Goal: Navigation & Orientation: Find specific page/section

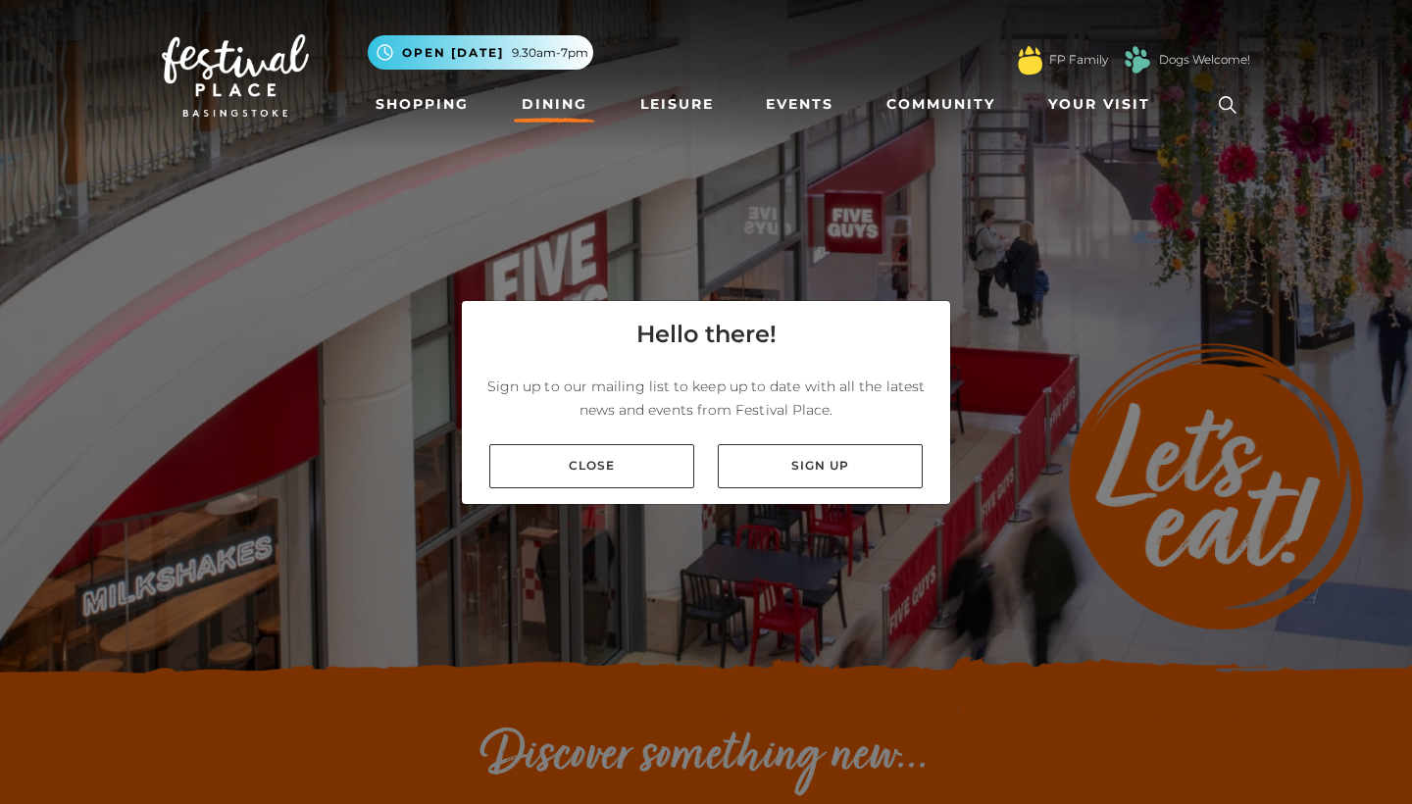
click at [644, 497] on div "Close Sign up" at bounding box center [706, 465] width 488 height 75
click at [644, 484] on link "Close" at bounding box center [591, 466] width 205 height 44
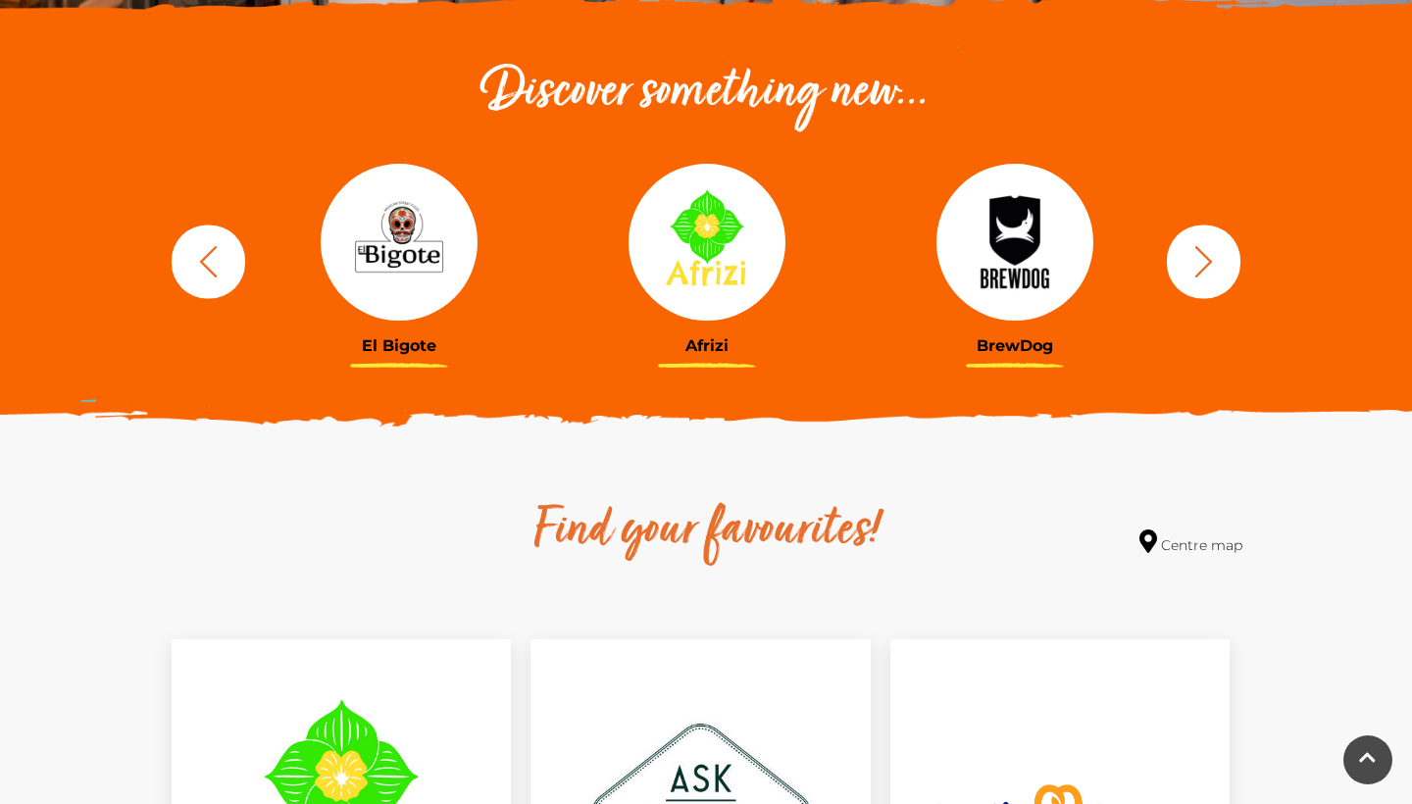
scroll to position [673, 0]
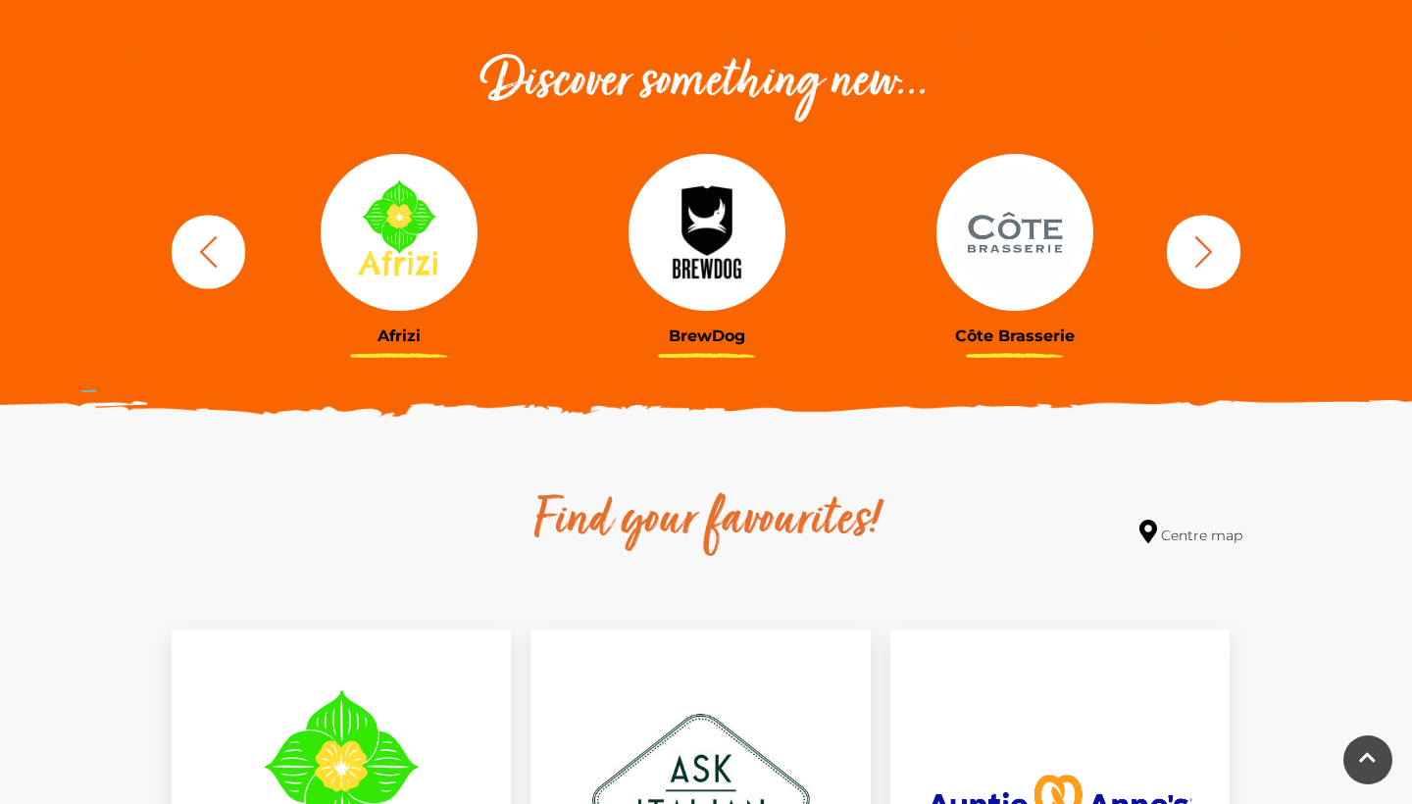
click at [1207, 247] on icon "button" at bounding box center [1204, 250] width 18 height 31
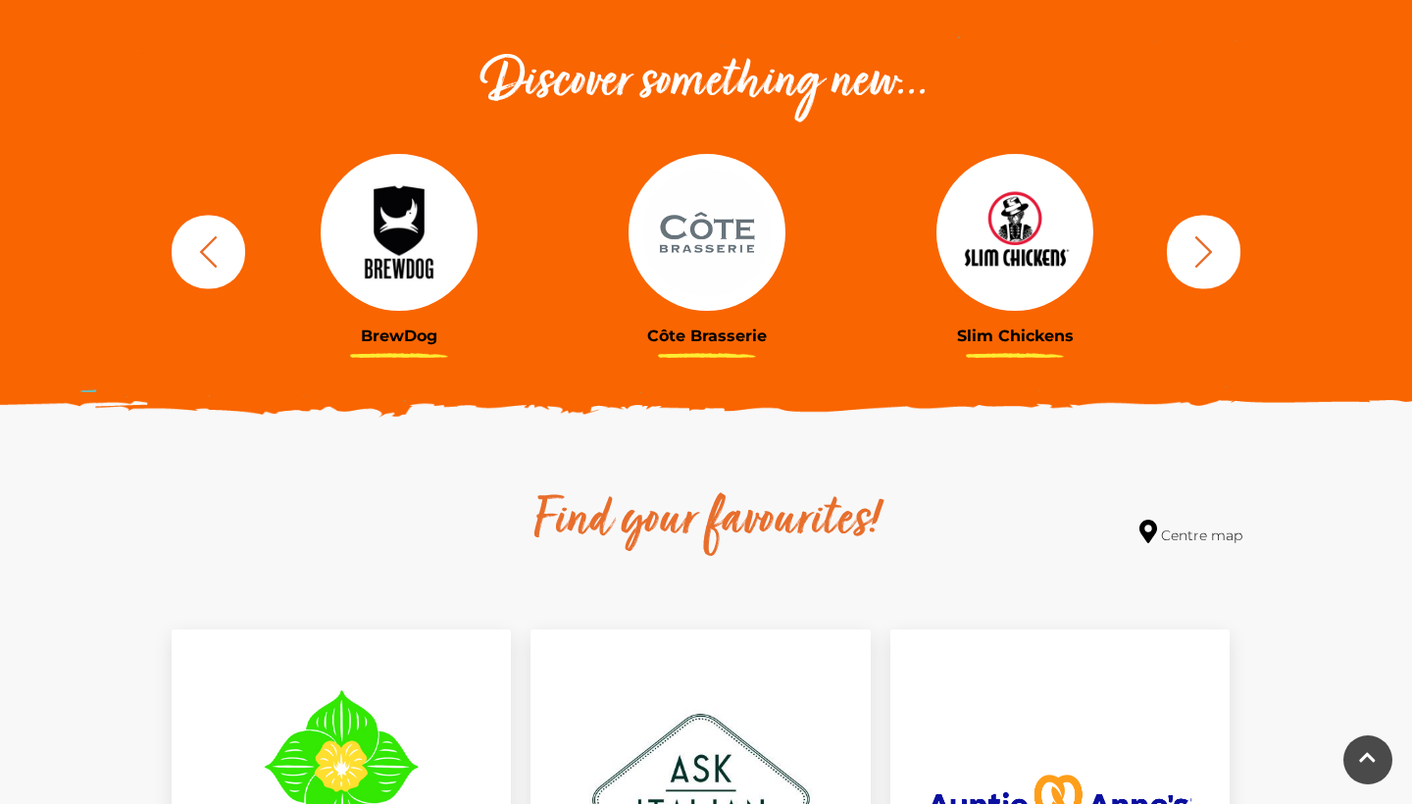
click at [1207, 247] on icon "button" at bounding box center [1204, 250] width 18 height 31
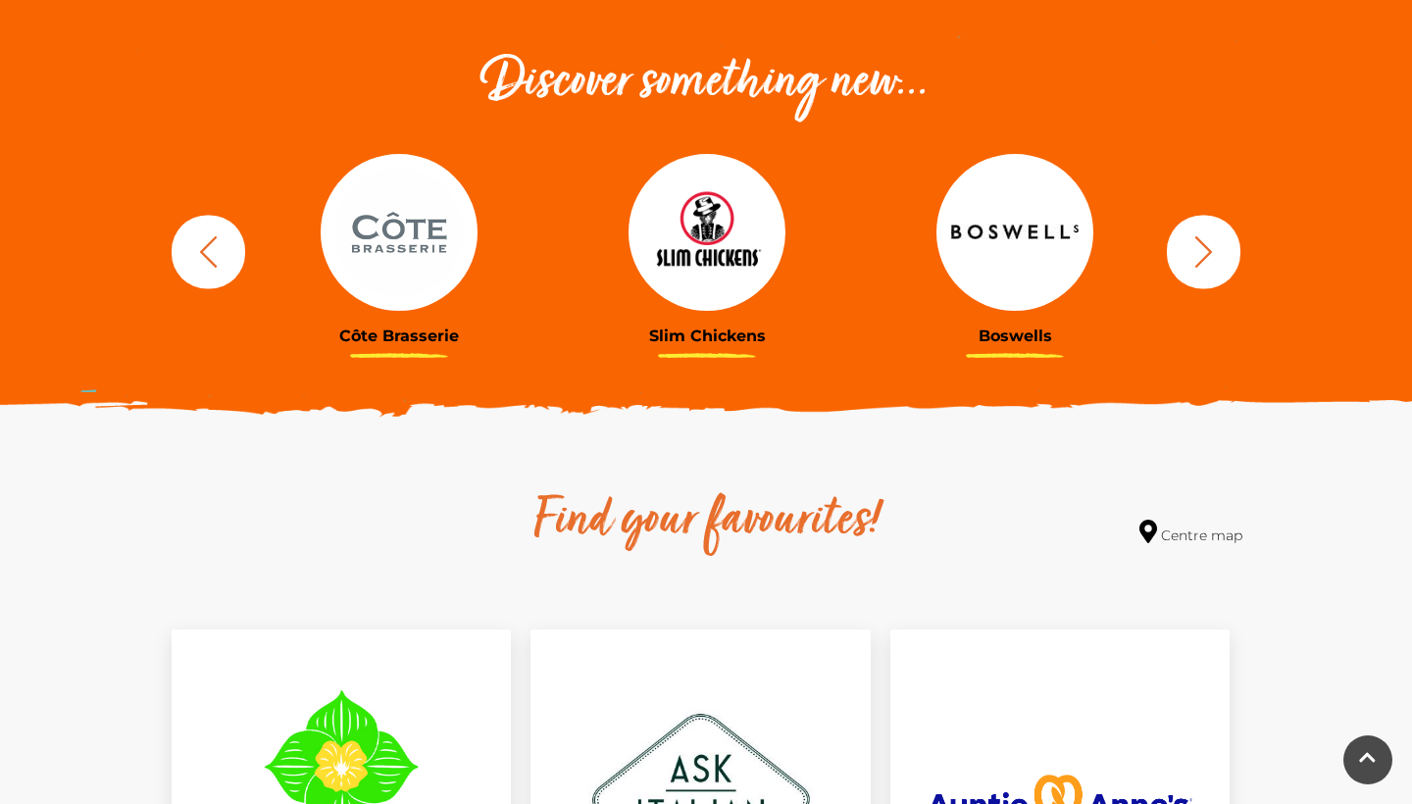
click at [1207, 247] on icon "button" at bounding box center [1204, 250] width 18 height 31
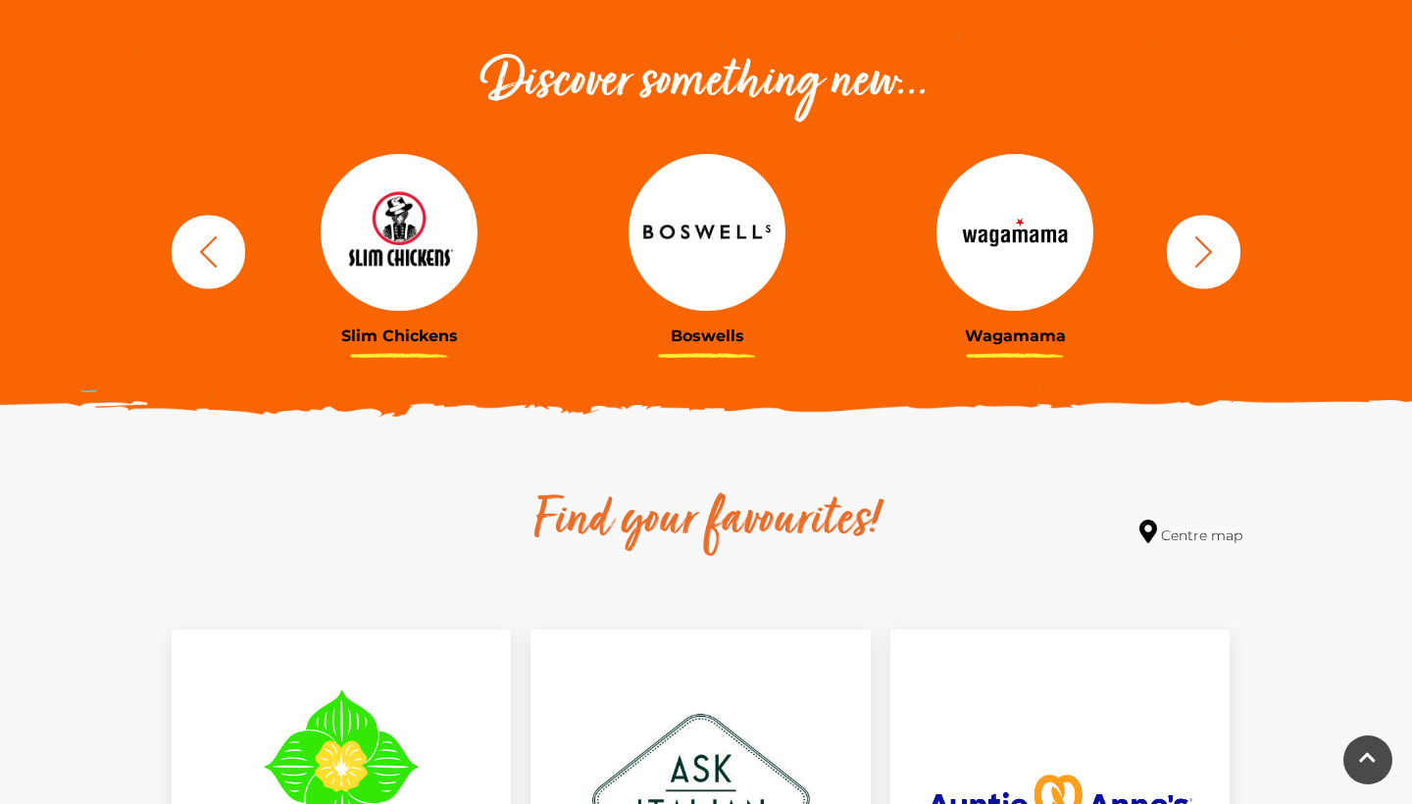
click at [1207, 247] on icon "button" at bounding box center [1204, 250] width 18 height 31
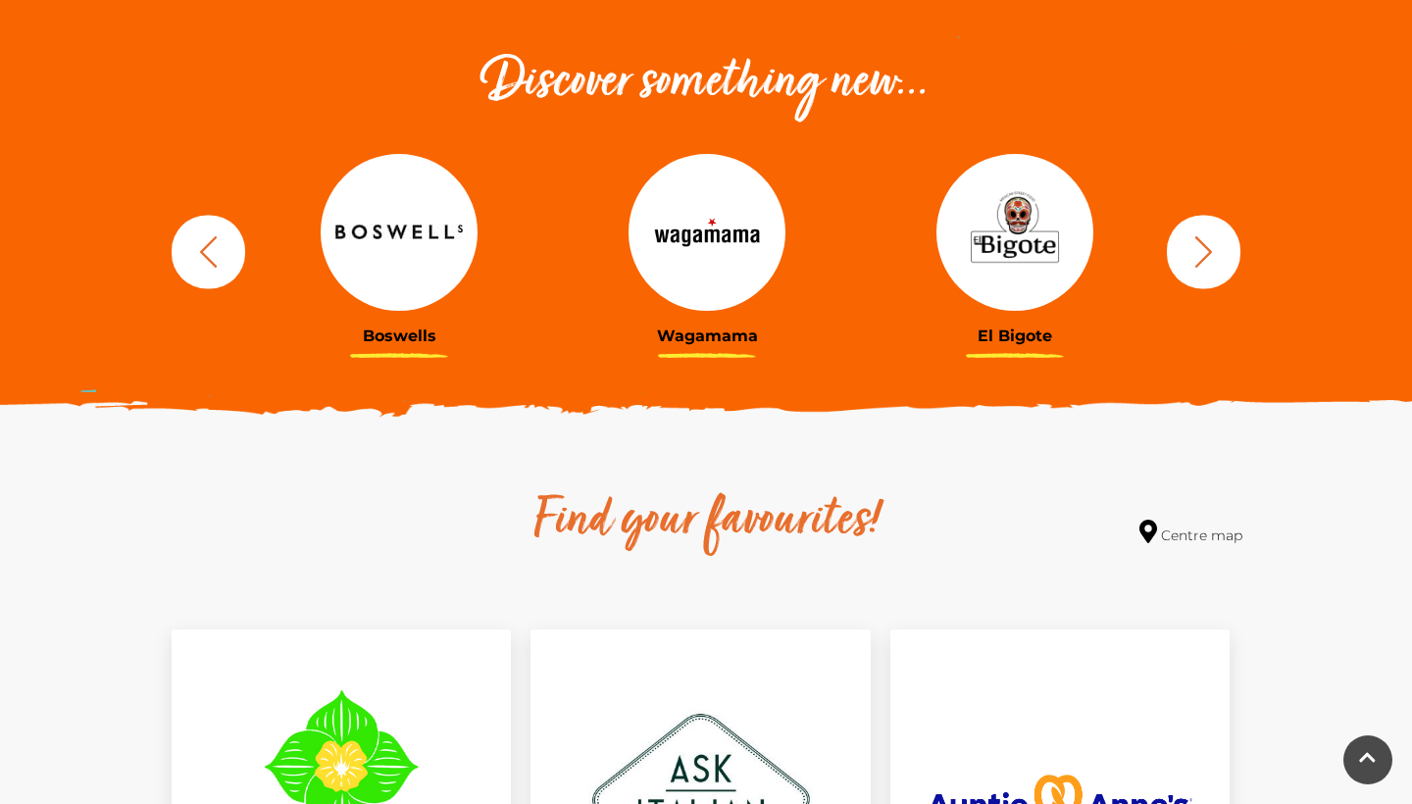
click at [1207, 247] on icon "button" at bounding box center [1204, 250] width 18 height 31
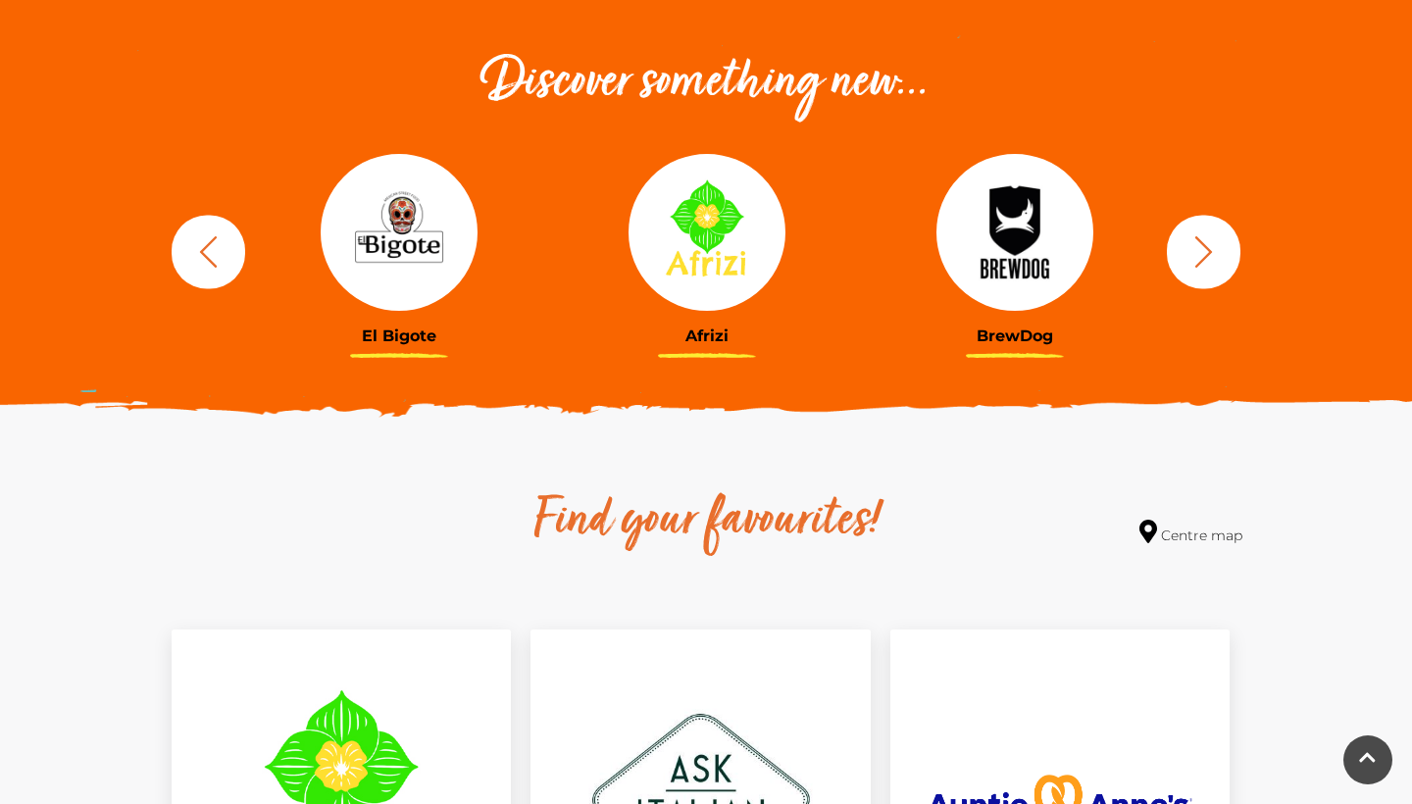
click at [1208, 247] on icon "button" at bounding box center [1204, 250] width 18 height 31
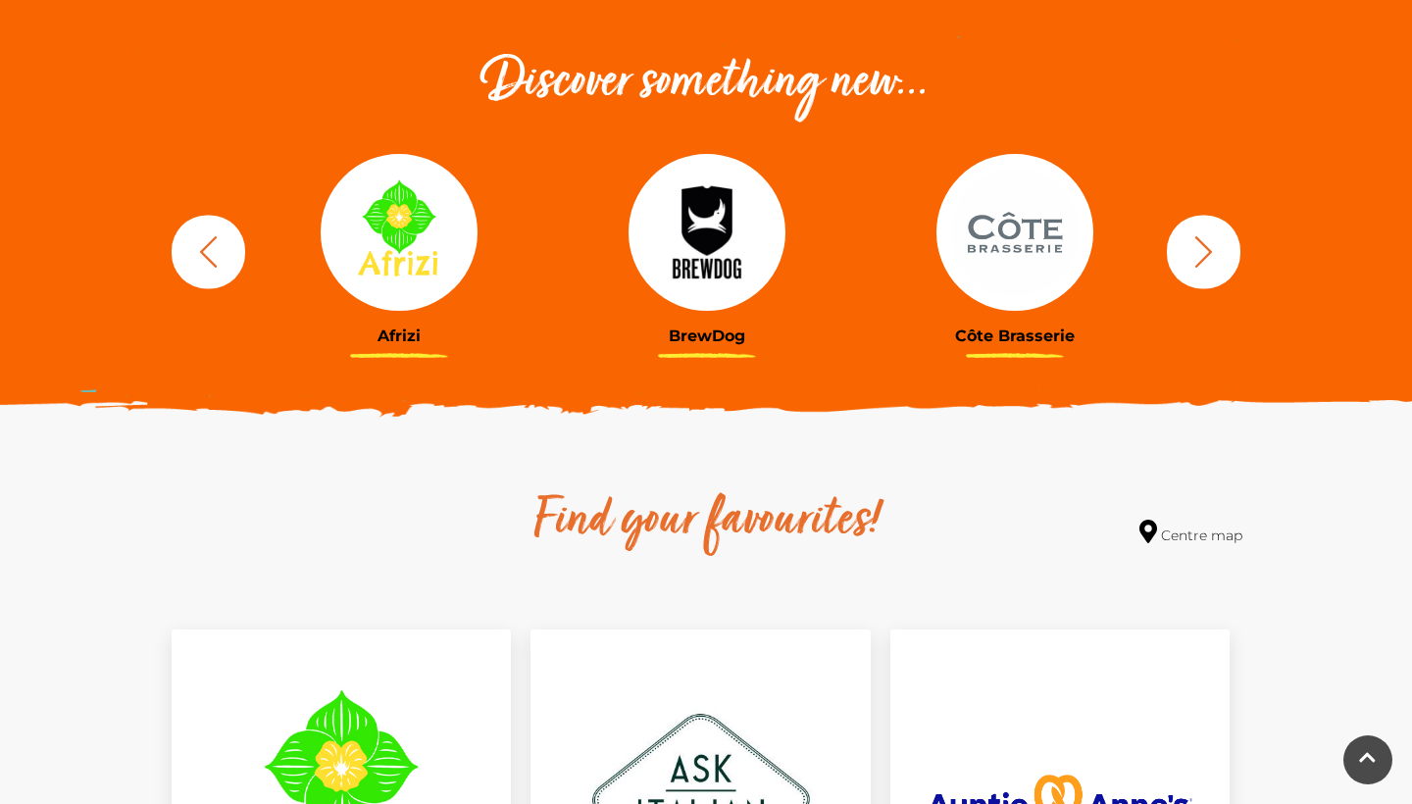
click at [1208, 247] on icon "button" at bounding box center [1204, 250] width 18 height 31
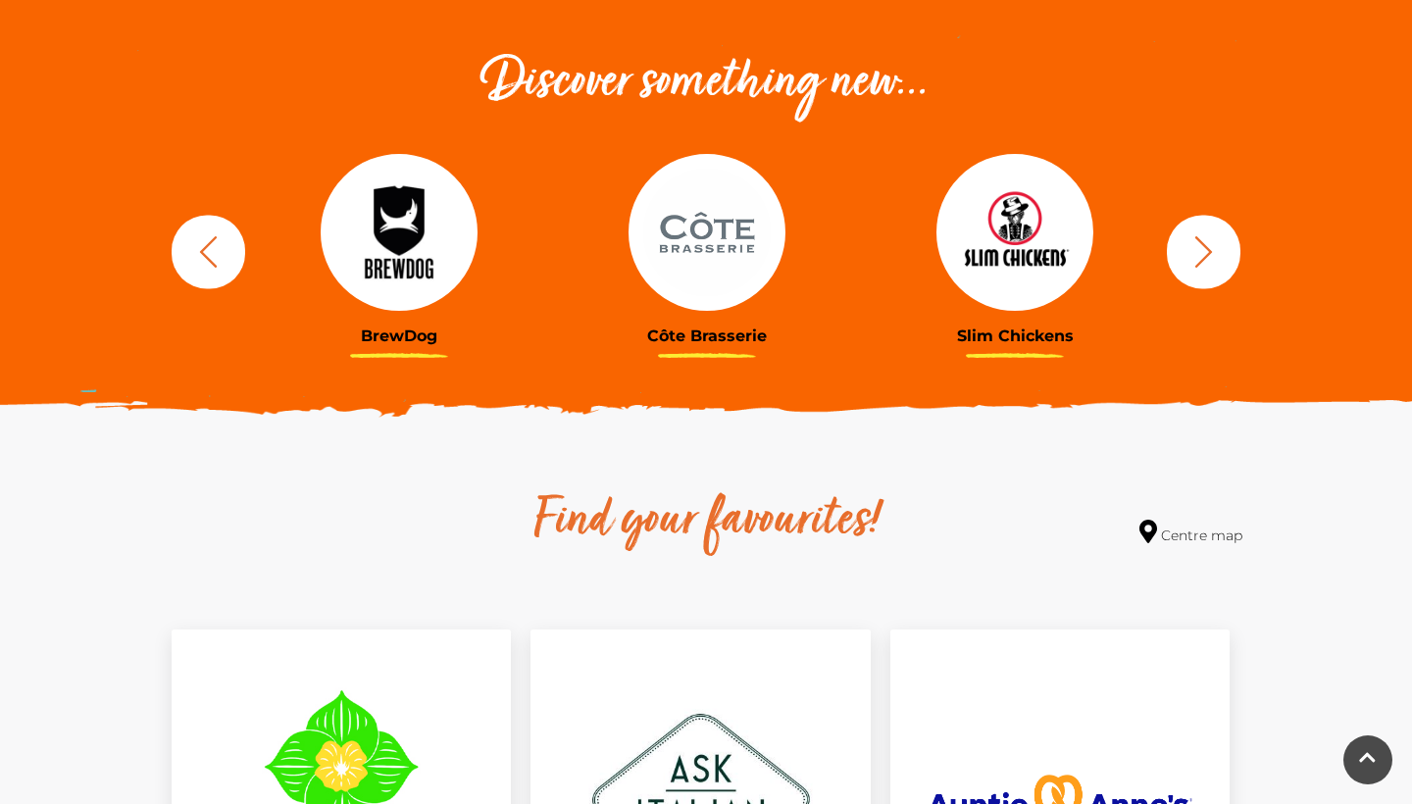
click at [1211, 248] on icon "button" at bounding box center [1203, 251] width 36 height 36
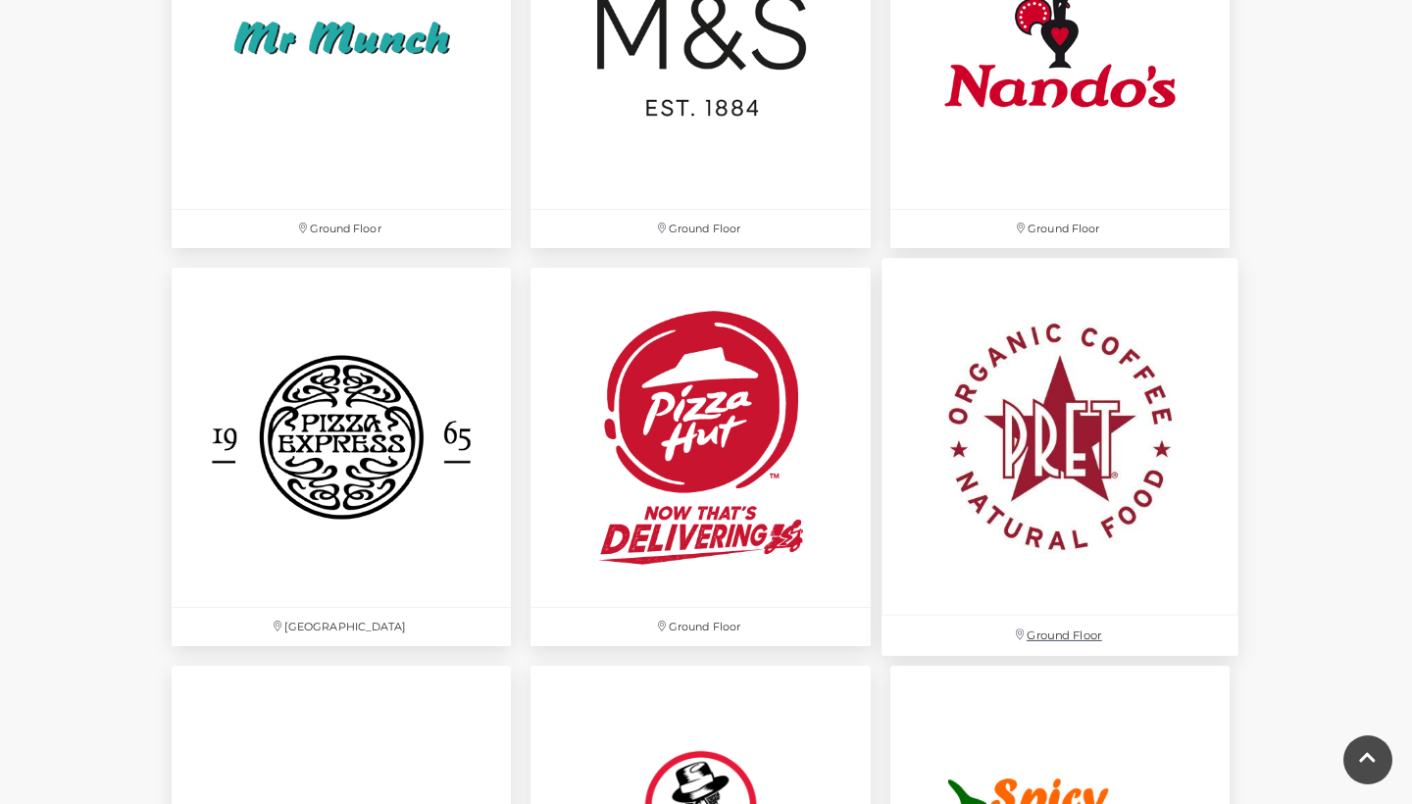
scroll to position [5018, 0]
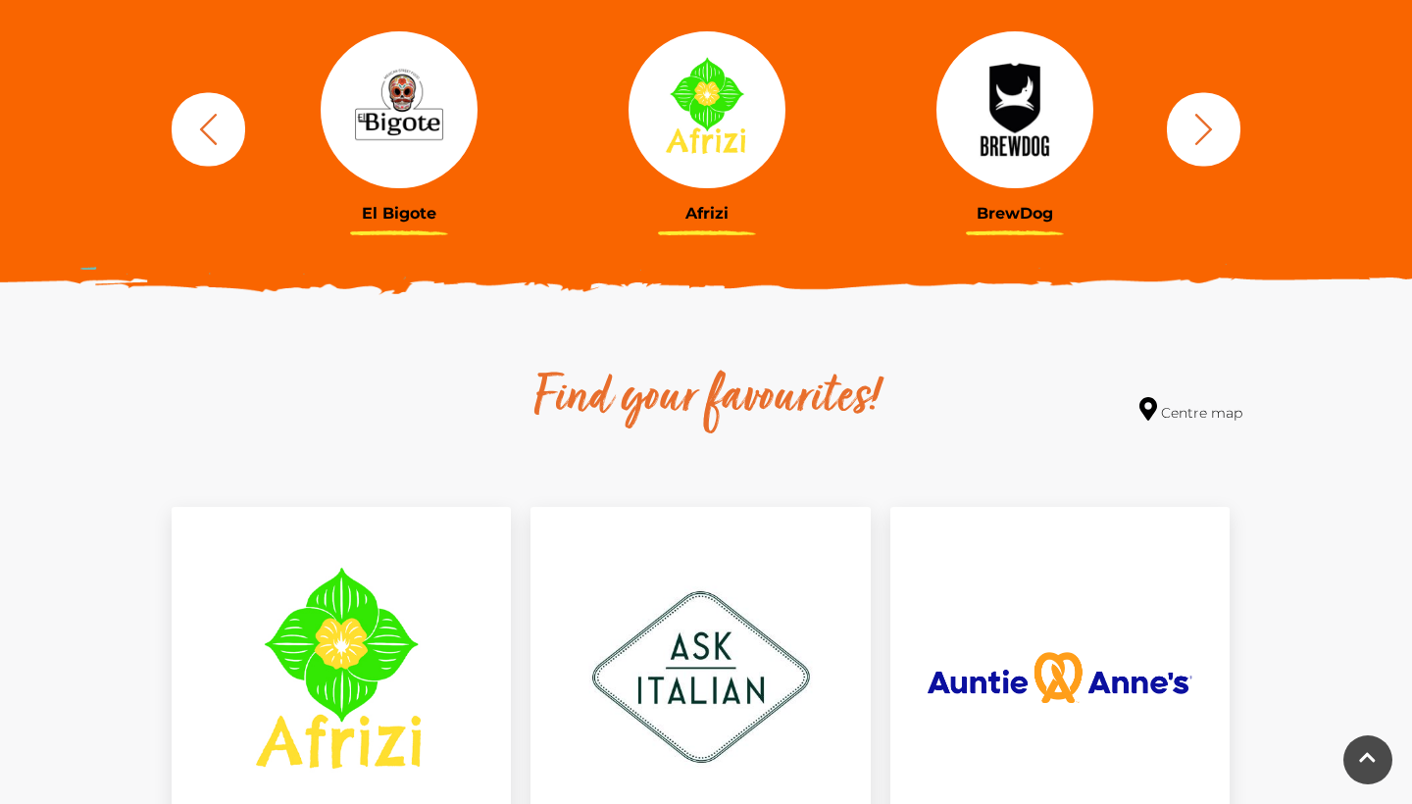
scroll to position [790, 0]
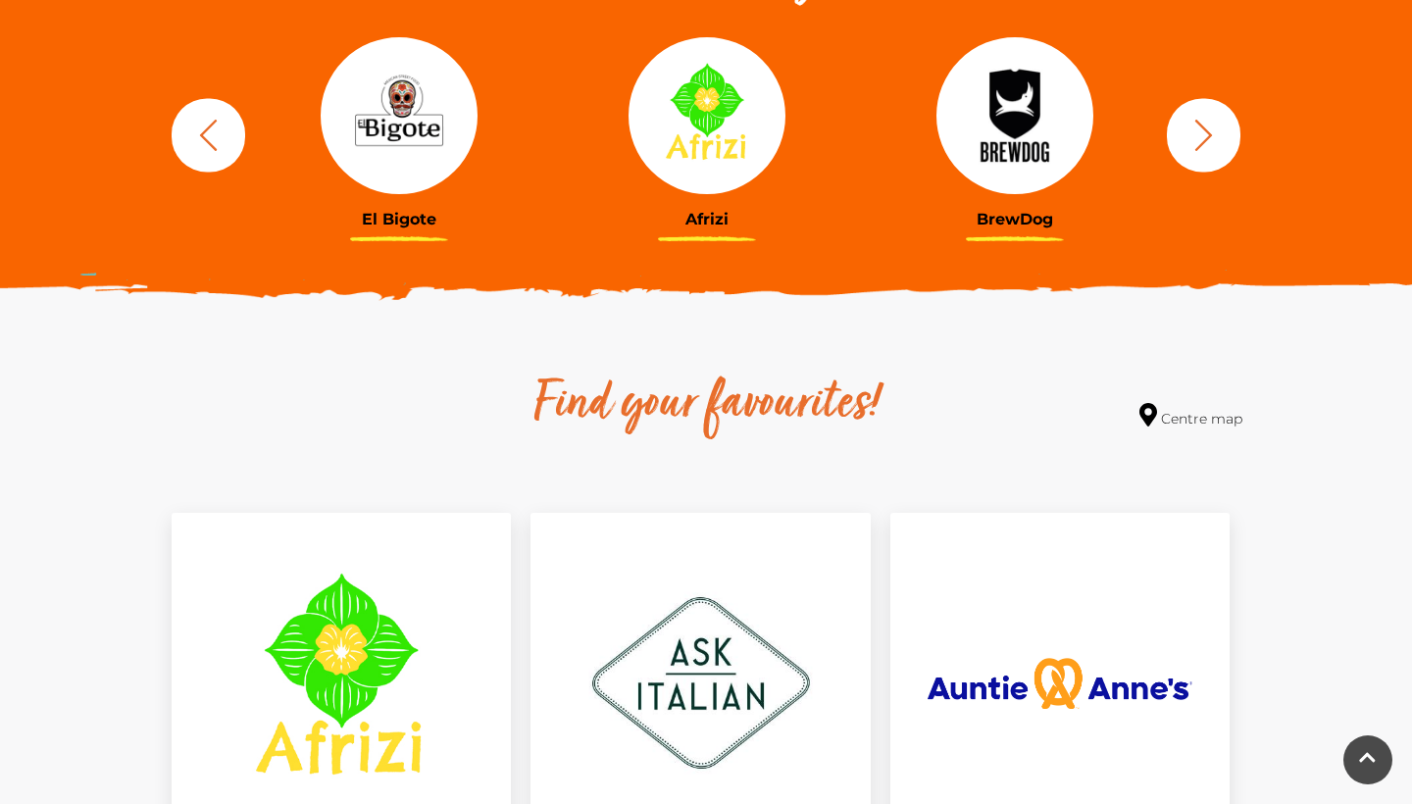
click at [1213, 139] on icon "button" at bounding box center [1203, 135] width 36 height 36
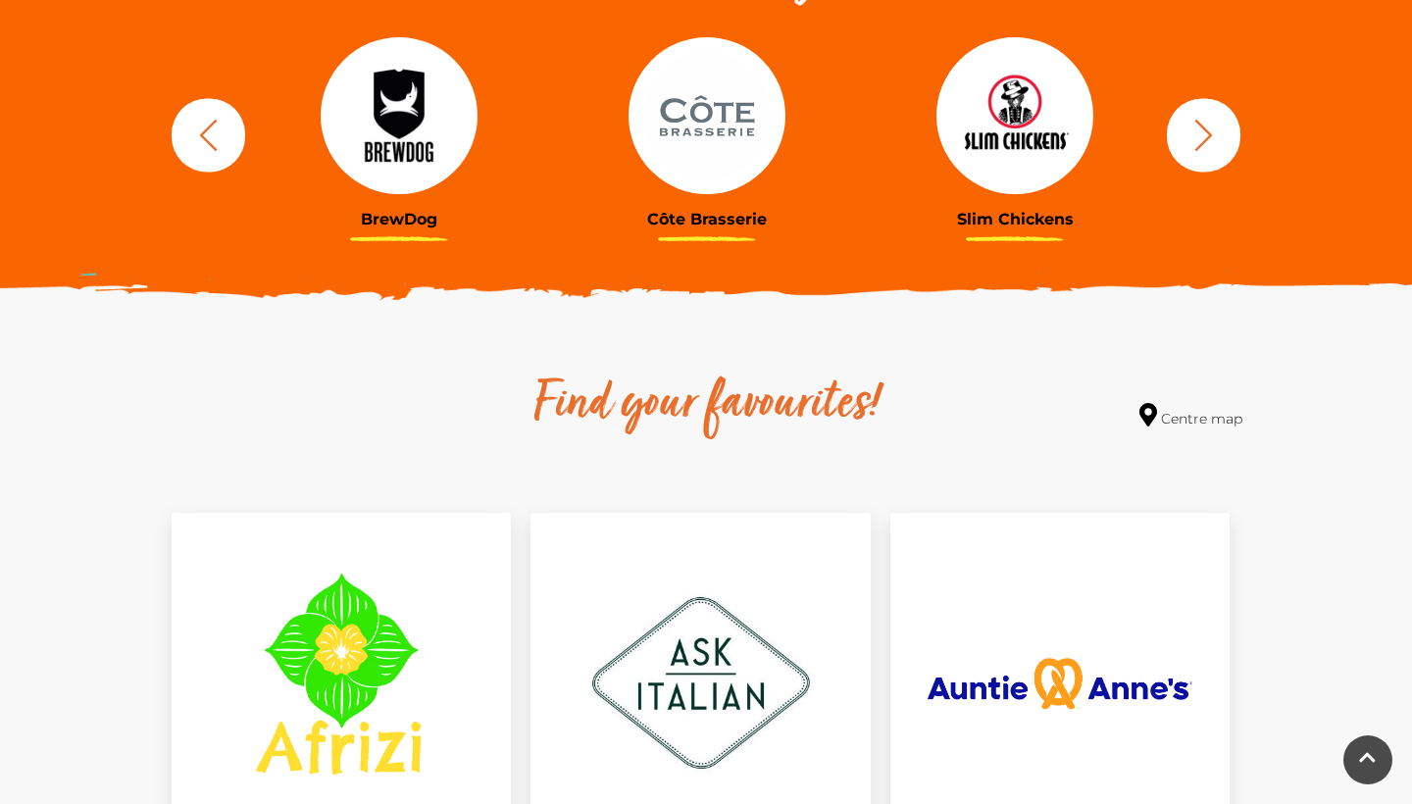
click at [1217, 131] on icon "button" at bounding box center [1203, 135] width 36 height 36
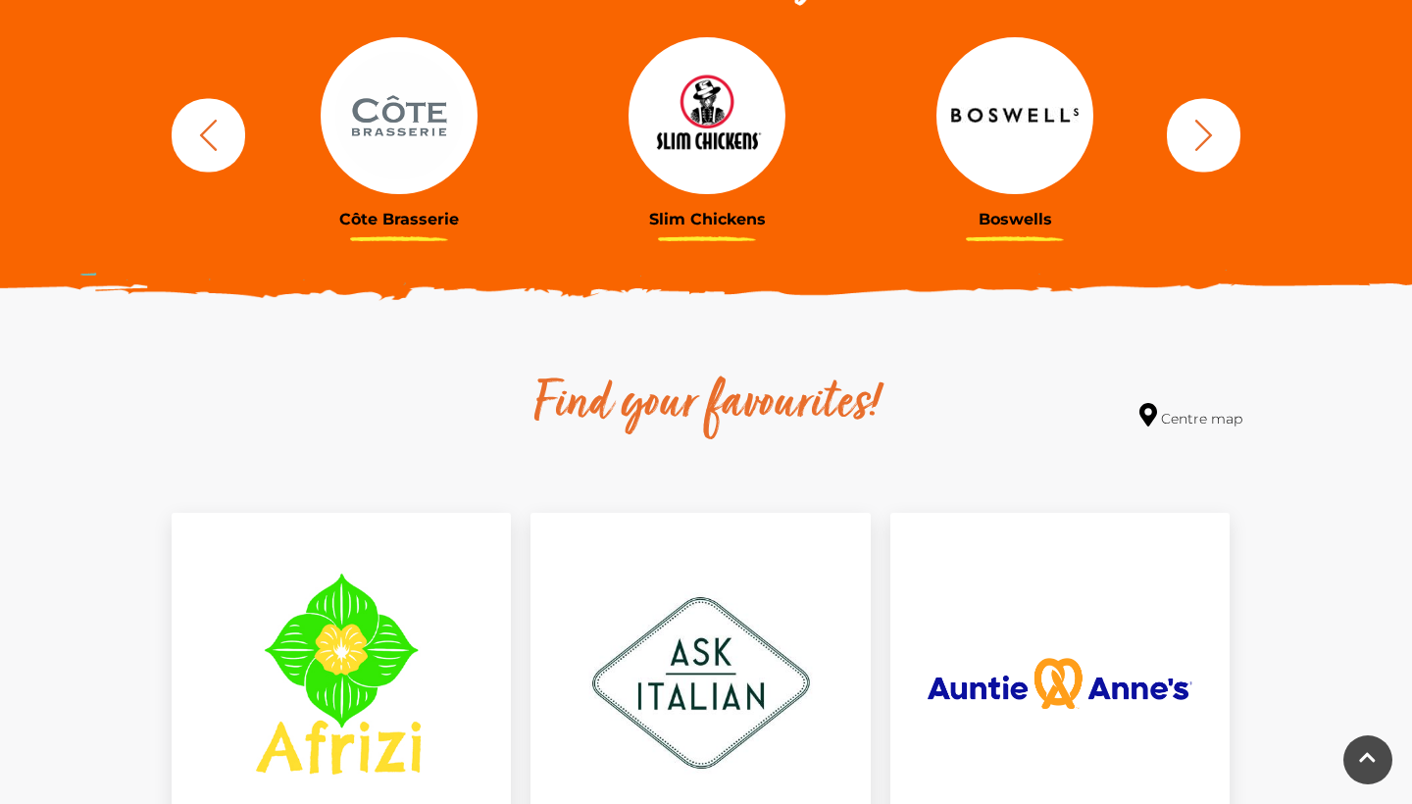
click at [1214, 131] on icon "button" at bounding box center [1203, 135] width 36 height 36
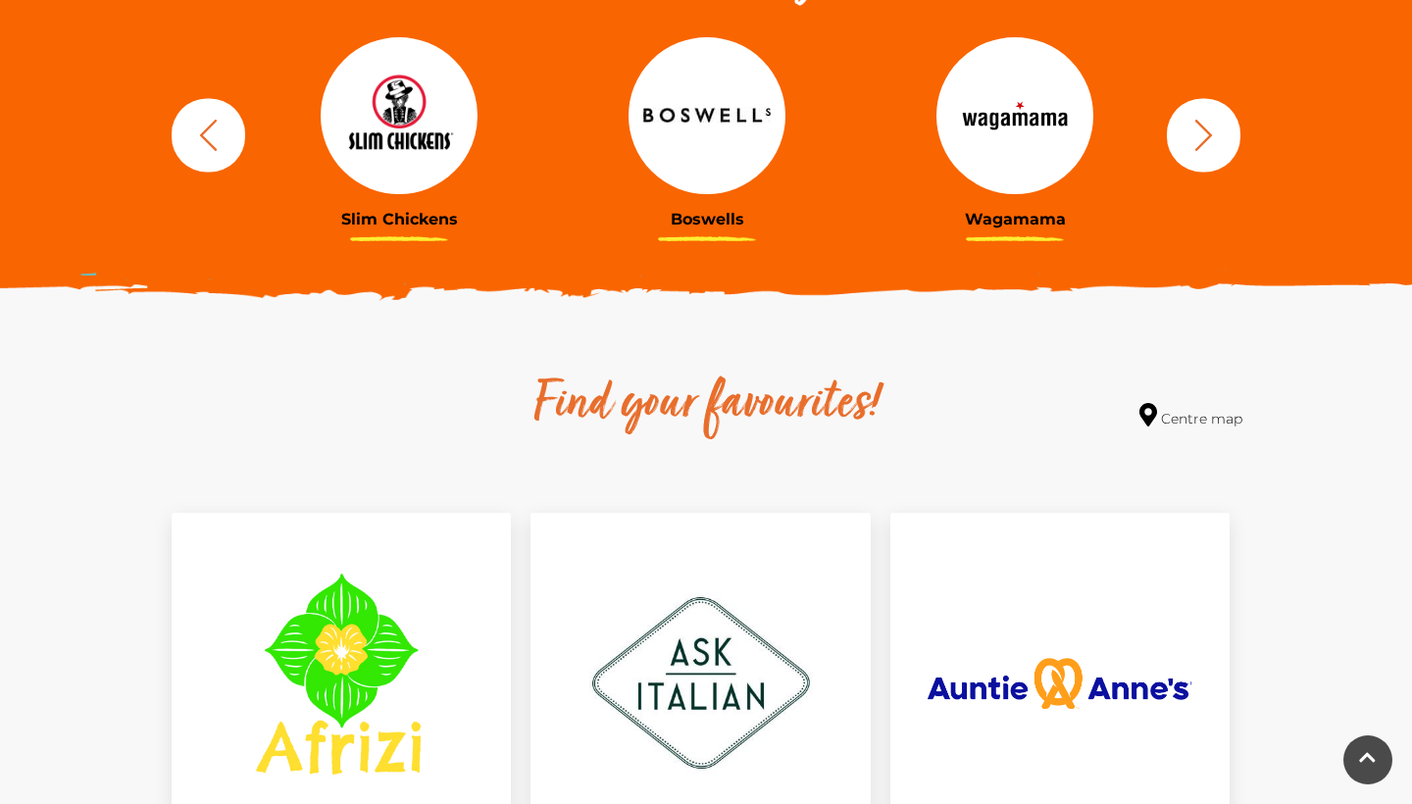
click at [1214, 131] on icon "button" at bounding box center [1203, 135] width 36 height 36
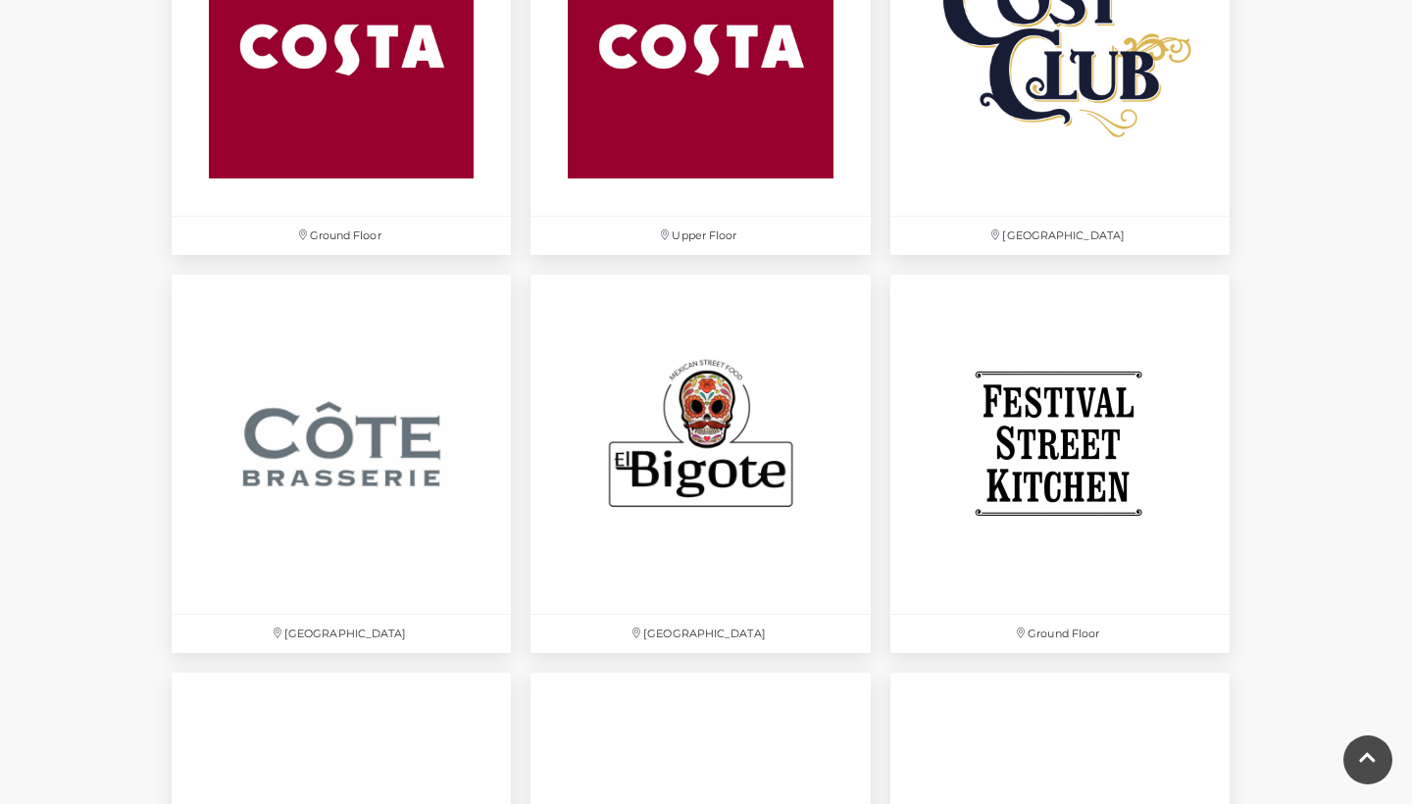
scroll to position [3022, 0]
